Goal: Find contact information: Find contact information

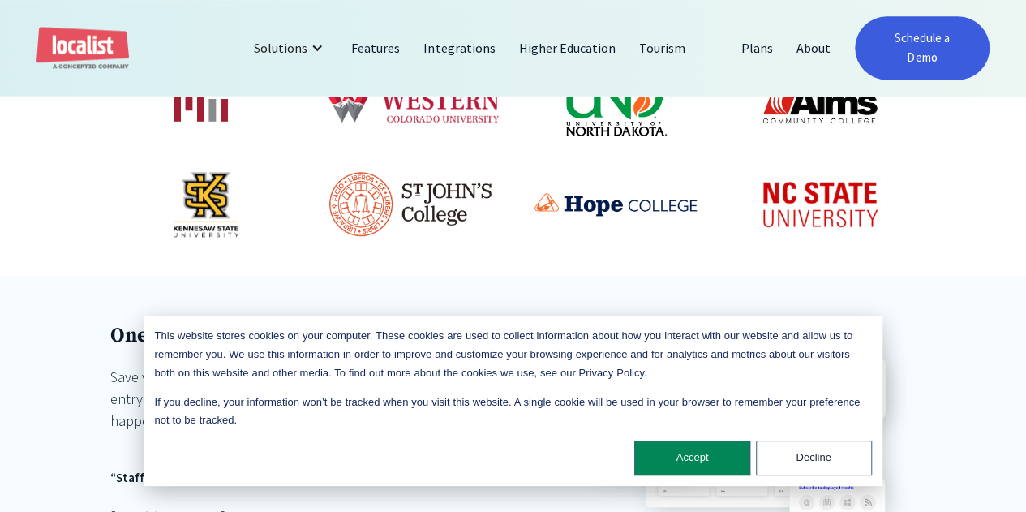
scroll to position [1055, 0]
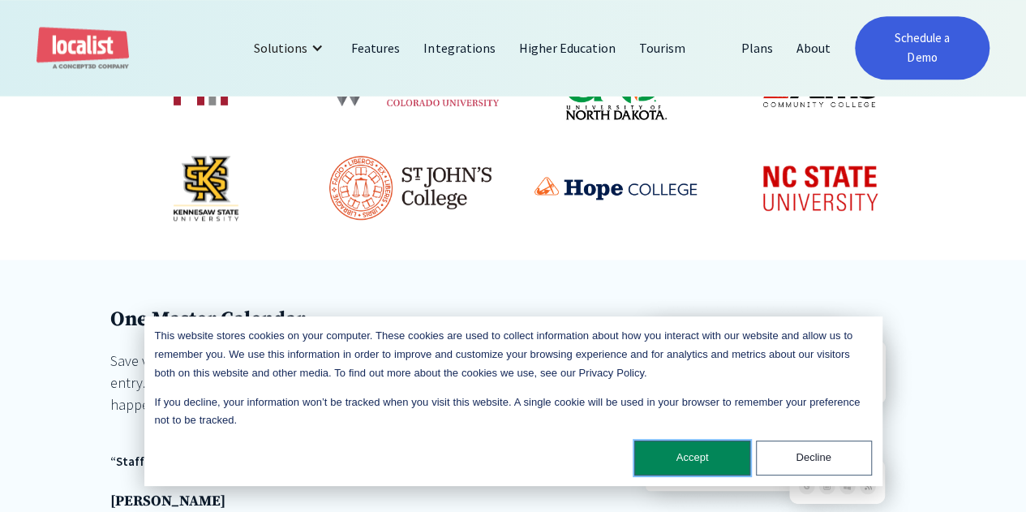
click at [694, 453] on button "Accept" at bounding box center [692, 458] width 116 height 35
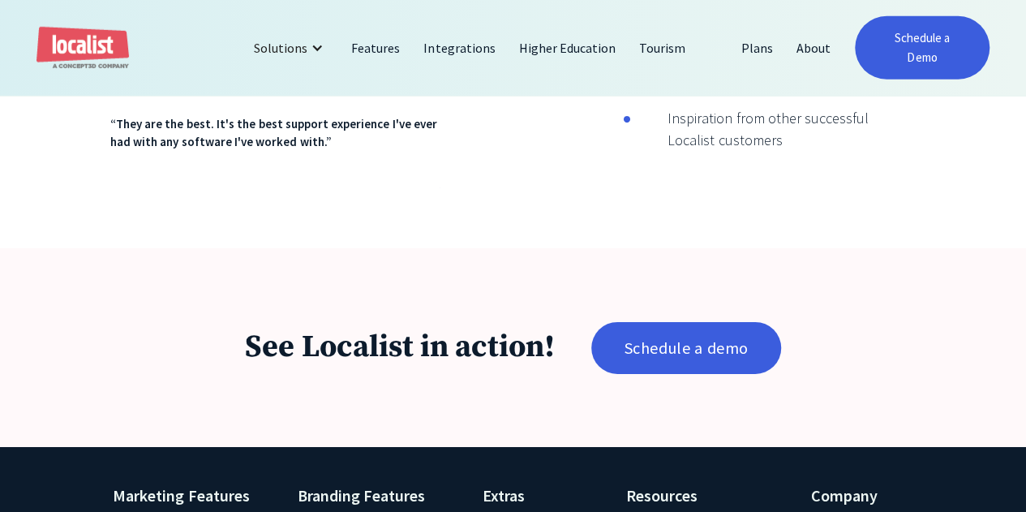
scroll to position [2585, 0]
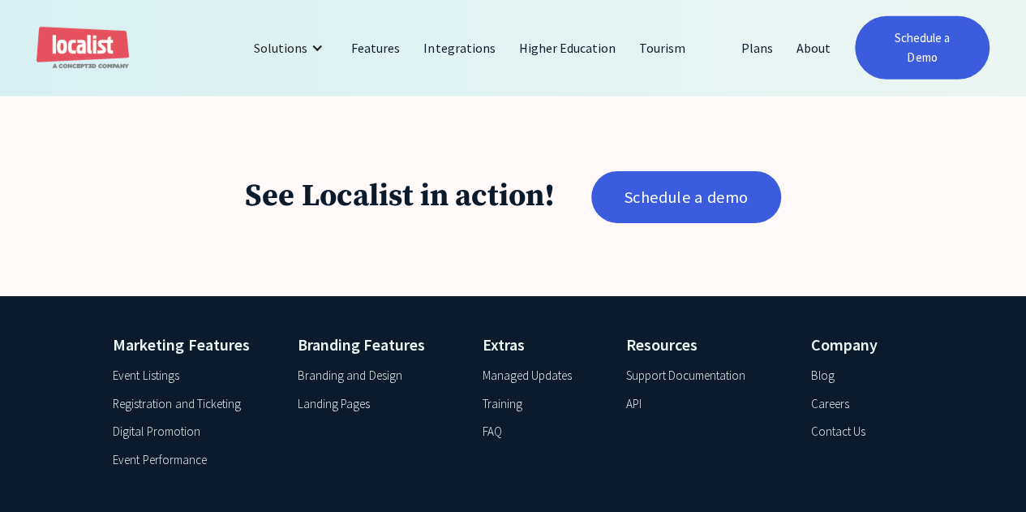
click at [857, 423] on div "Contact Us" at bounding box center [837, 432] width 54 height 19
click at [295, 38] on div "Solutions" at bounding box center [281, 47] width 54 height 19
click at [856, 423] on div "Contact Us" at bounding box center [837, 432] width 54 height 19
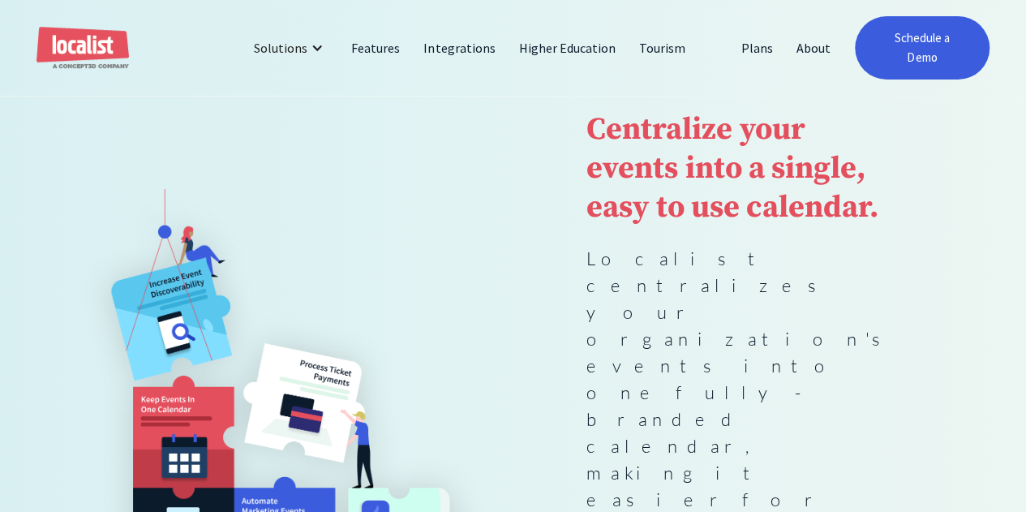
scroll to position [0, 0]
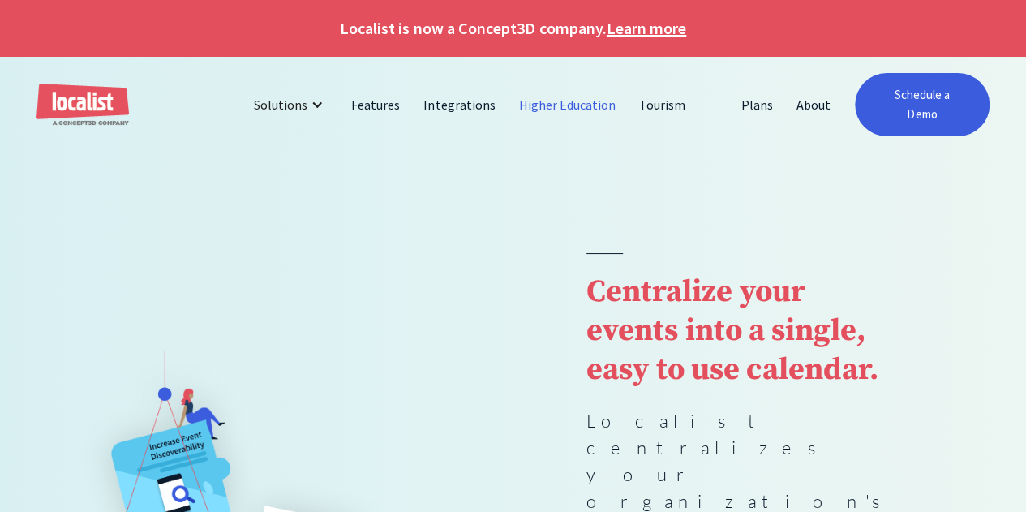
click at [553, 92] on link "Higher Education" at bounding box center [568, 104] width 121 height 39
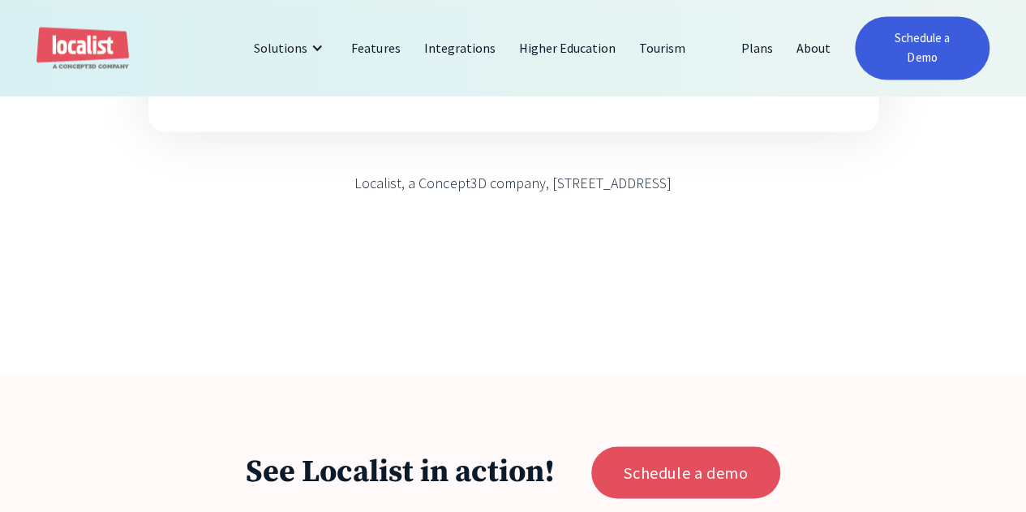
scroll to position [1217, 0]
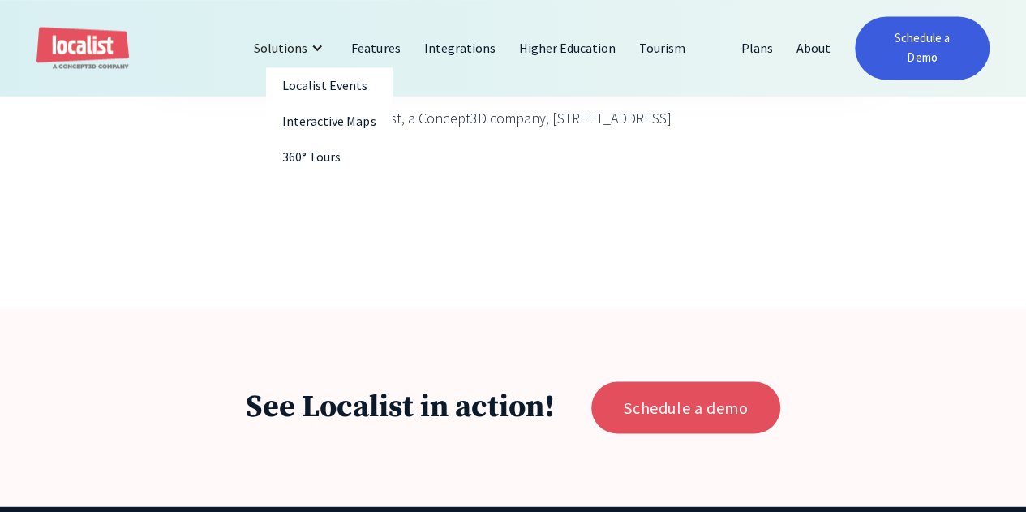
click at [294, 38] on div "Solutions" at bounding box center [281, 47] width 54 height 19
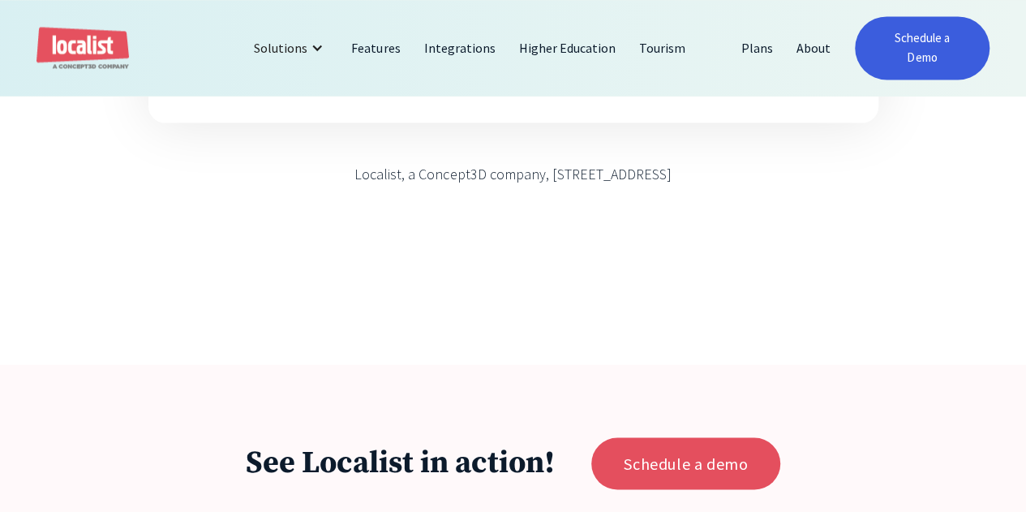
scroll to position [1136, 0]
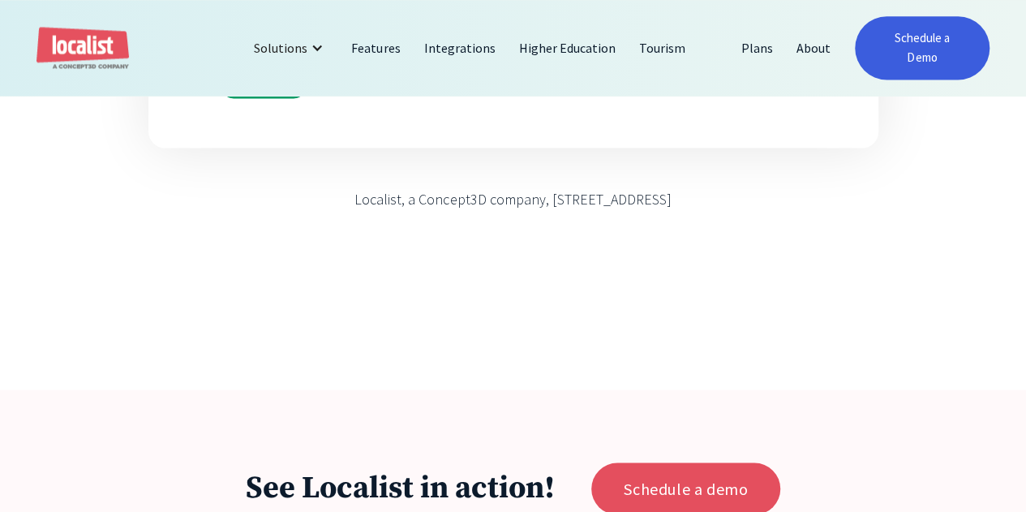
drag, startPoint x: 471, startPoint y: 181, endPoint x: 576, endPoint y: 183, distance: 105.5
click at [576, 188] on div "Localist, a Concept3D company, [STREET_ADDRESS]" at bounding box center [513, 199] width 317 height 22
copy div "1800 Wazee Street"
drag, startPoint x: 594, startPoint y: 183, endPoint x: 638, endPoint y: 187, distance: 44.1
click at [638, 188] on div "Localist, a Concept3D company, [STREET_ADDRESS]" at bounding box center [513, 199] width 317 height 22
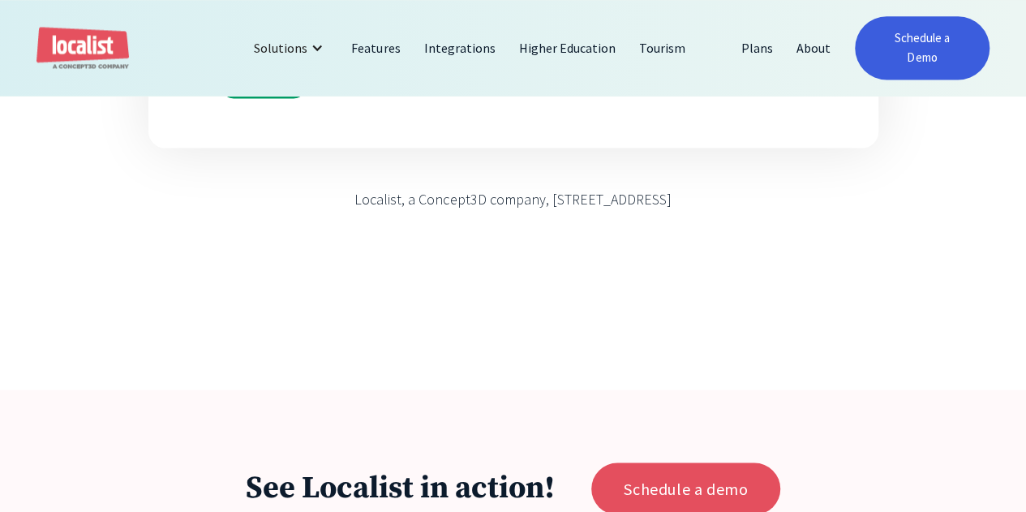
copy div "Suite 300"
click at [672, 188] on div "Localist, a Concept3D company, 1800 Wazee Street, Suite 300, Denver, CO 80202" at bounding box center [513, 199] width 317 height 22
copy div "80202"
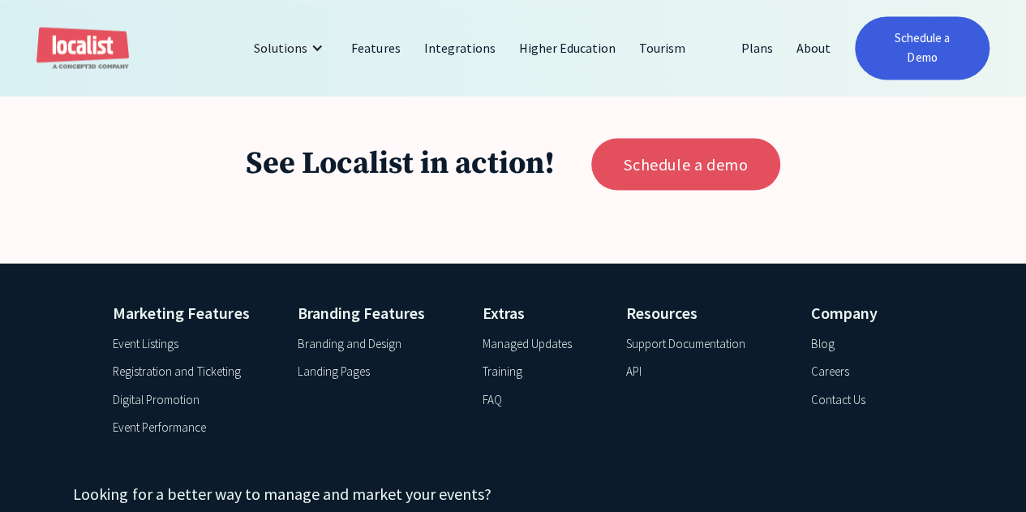
scroll to position [1620, 0]
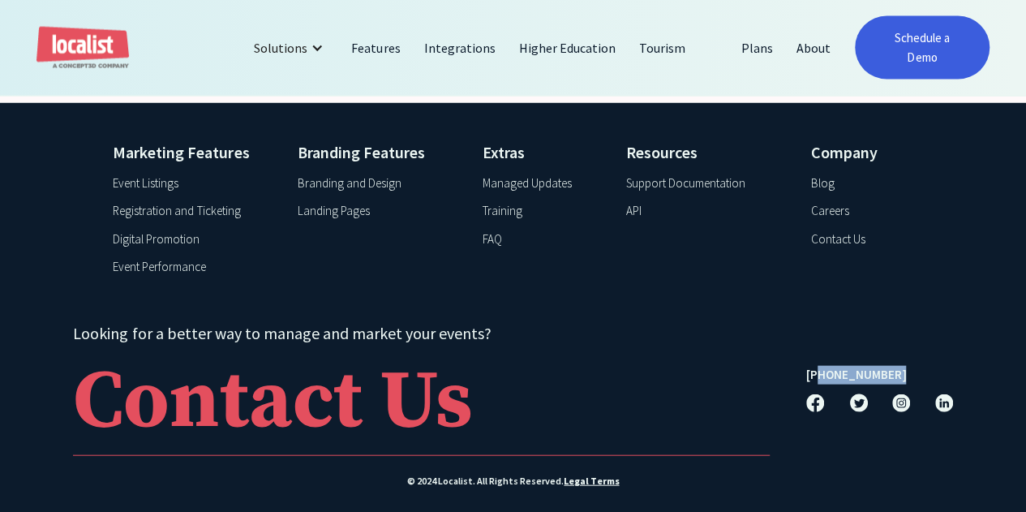
drag, startPoint x: 889, startPoint y: 359, endPoint x: 810, endPoint y: 360, distance: 78.7
click at [810, 364] on div "[PHONE_NUMBER]" at bounding box center [879, 374] width 147 height 20
copy div "303) 569-4181"
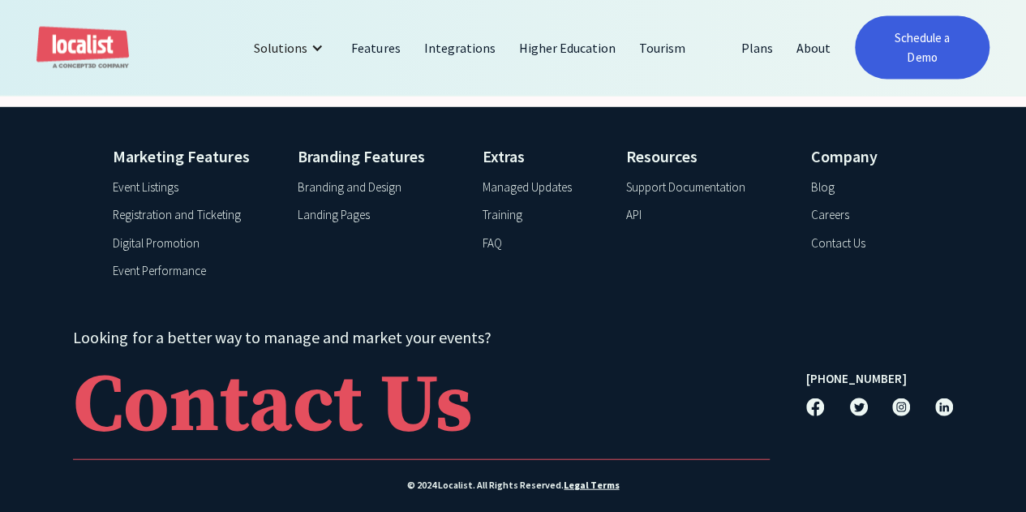
scroll to position [1620, 0]
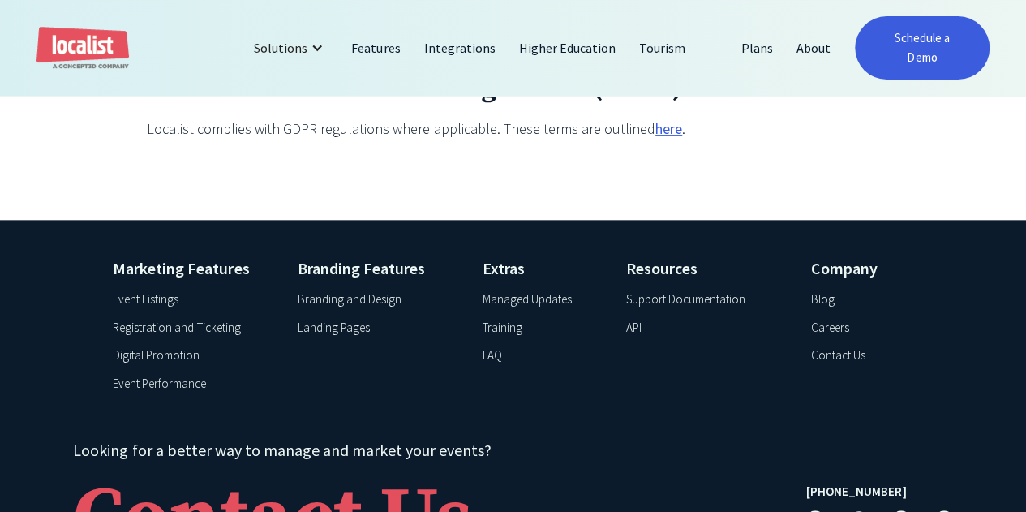
scroll to position [6378, 0]
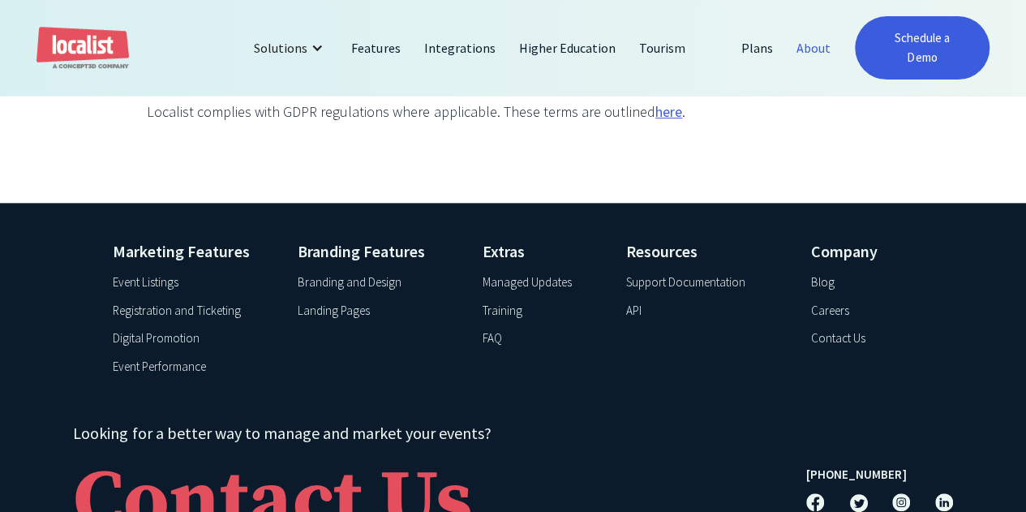
click at [819, 44] on link "About" at bounding box center [814, 47] width 58 height 39
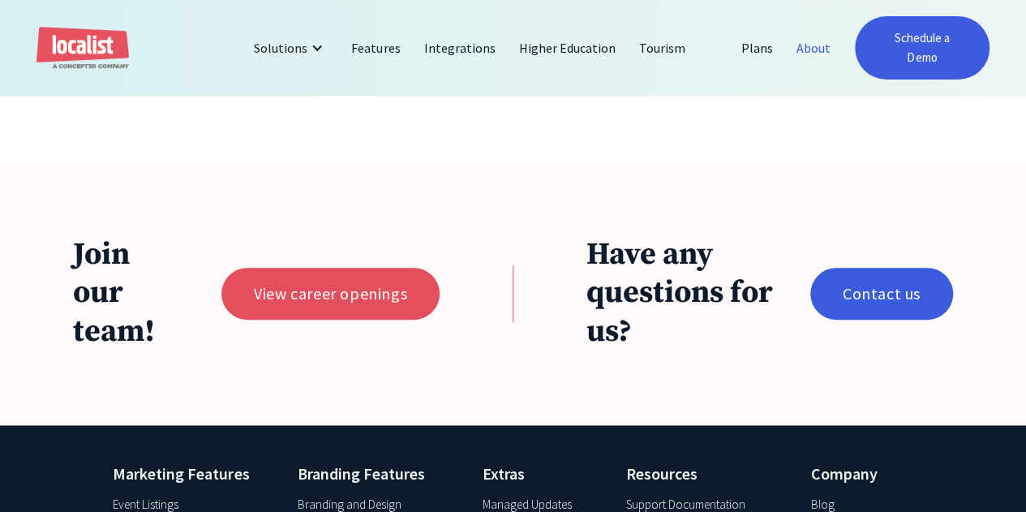
scroll to position [3578, 0]
